Goal: Information Seeking & Learning: Learn about a topic

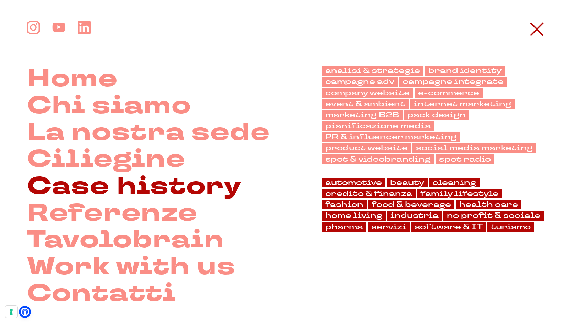
click at [205, 189] on link "Case history" at bounding box center [134, 186] width 215 height 27
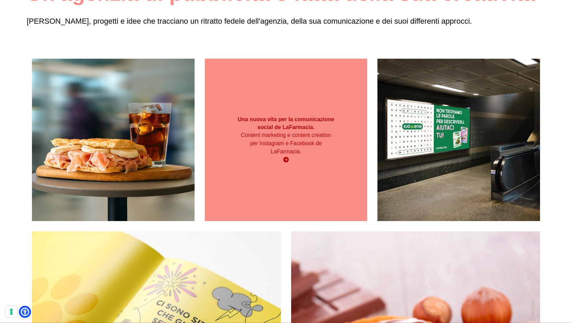
scroll to position [103, 0]
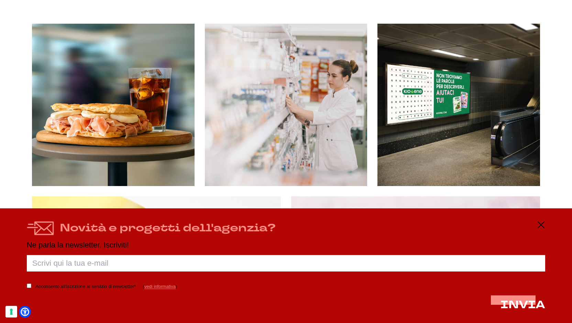
click at [541, 225] on line at bounding box center [541, 225] width 6 height 6
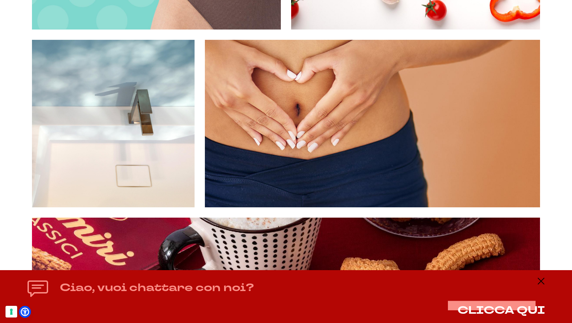
scroll to position [2302, 0]
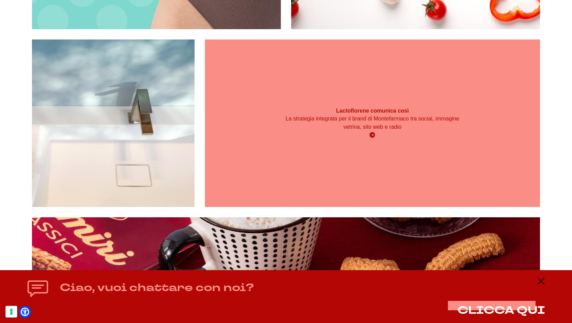
click at [356, 130] on p "La strategia integrata per il brand di Montefarmaco tra social, immagine vetrin…" at bounding box center [372, 123] width 201 height 16
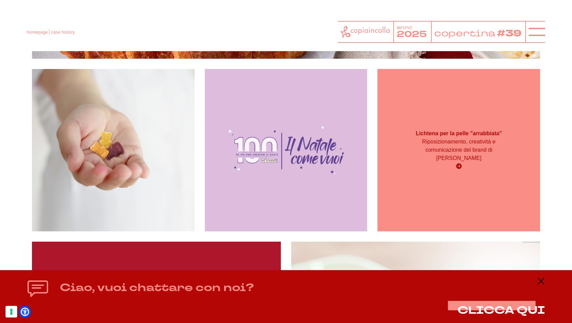
scroll to position [2714, 0]
click at [460, 159] on div "Riposizionamento, creatività e comunicazione del brand di [PERSON_NAME]" at bounding box center [459, 154] width 98 height 33
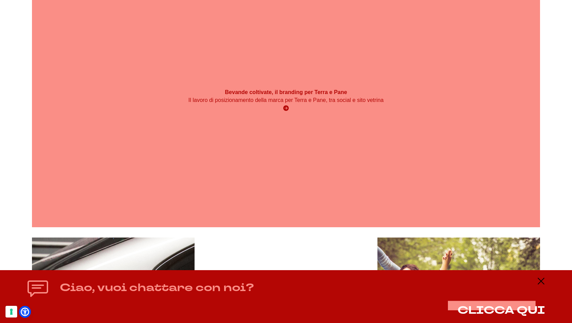
scroll to position [4294, 0]
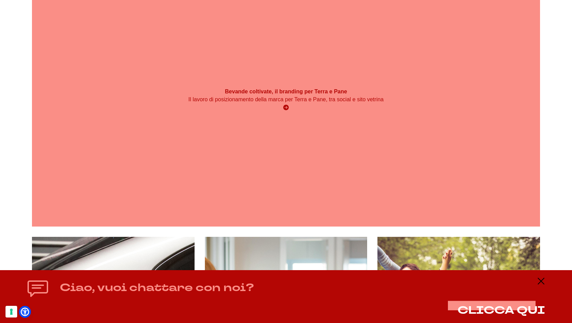
click at [287, 107] on icon at bounding box center [285, 107] width 5 height 5
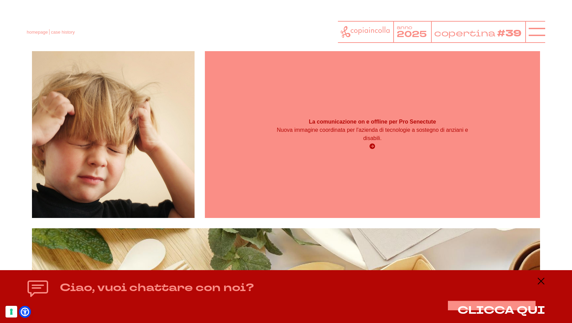
scroll to position [4912, 0]
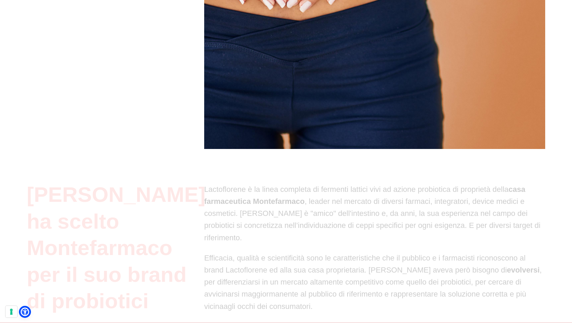
scroll to position [275, 0]
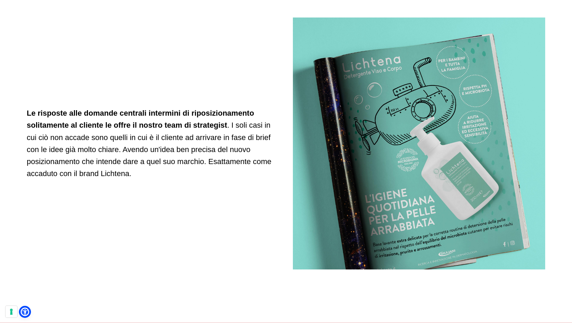
scroll to position [962, 0]
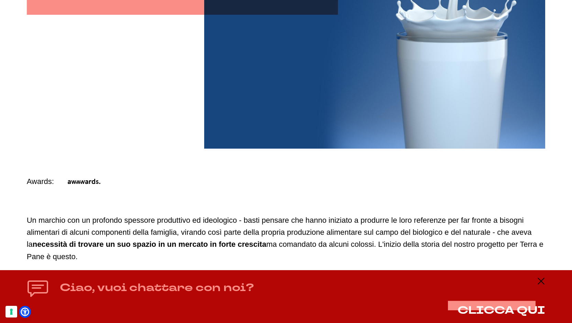
scroll to position [275, 0]
click at [540, 280] on icon at bounding box center [541, 281] width 8 height 8
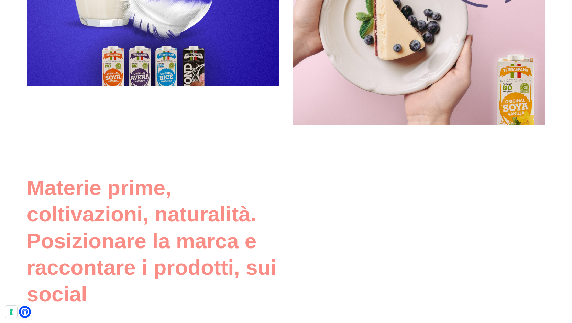
scroll to position [1099, 0]
